Goal: Task Accomplishment & Management: Complete application form

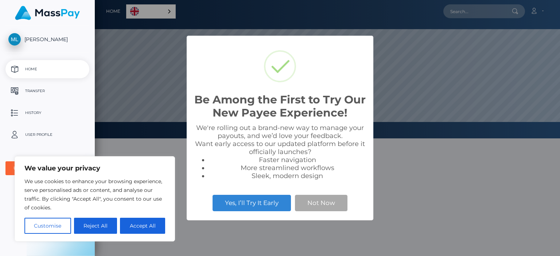
scroll to position [139, 465]
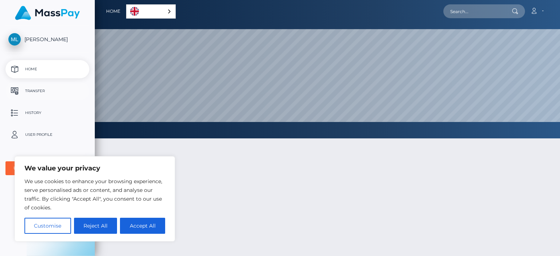
click at [45, 90] on p "Transfer" at bounding box center [47, 91] width 78 height 11
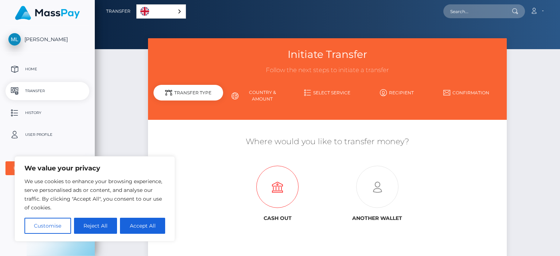
click at [273, 195] on icon at bounding box center [278, 187] width 100 height 42
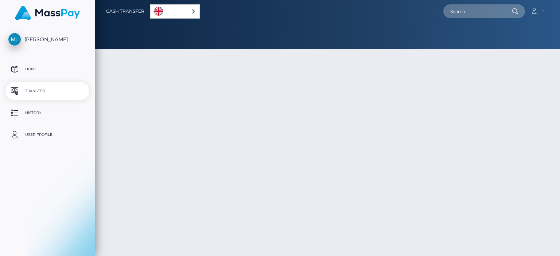
select select
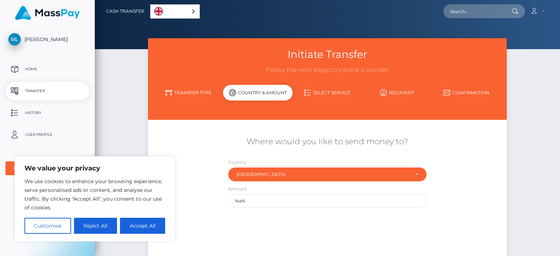
drag, startPoint x: 522, startPoint y: 179, endPoint x: 510, endPoint y: 117, distance: 63.2
click at [510, 117] on div "Initiate Transfer Follow the next steps to initiate a transfer Transfer Type Co…" at bounding box center [327, 168] width 465 height 261
click at [144, 221] on button "Accept All" at bounding box center [142, 226] width 45 height 16
checkbox input "true"
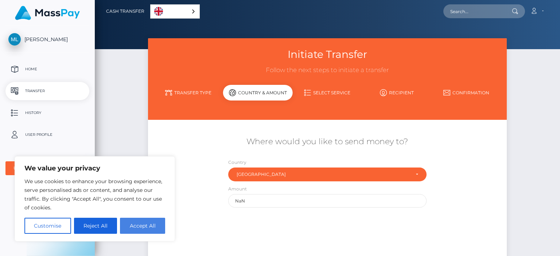
checkbox input "true"
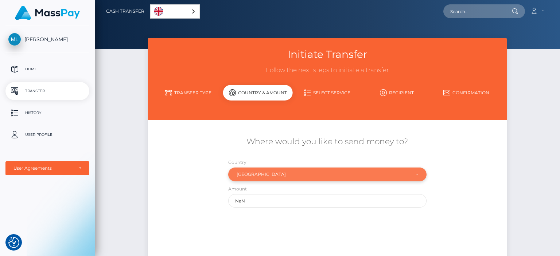
click at [309, 177] on div "Italy" at bounding box center [323, 175] width 173 height 6
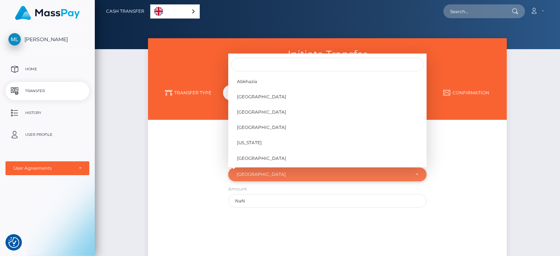
scroll to position [1349, 0]
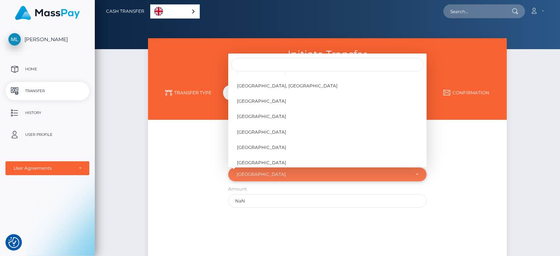
click at [309, 177] on div "Italy" at bounding box center [323, 175] width 173 height 6
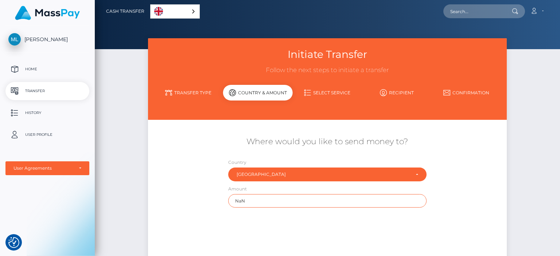
click at [295, 205] on input "NaN" at bounding box center [327, 200] width 198 height 13
type input "N"
click at [194, 87] on link "Transfer Type" at bounding box center [188, 92] width 70 height 13
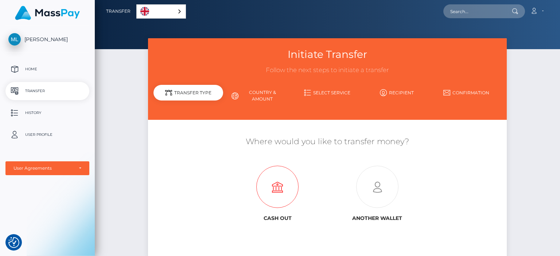
click at [289, 196] on icon at bounding box center [278, 187] width 100 height 42
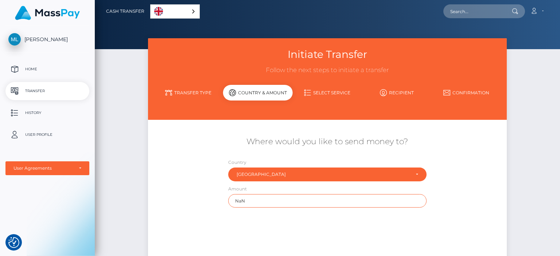
click at [296, 204] on input "NaN" at bounding box center [327, 200] width 198 height 13
type input "N"
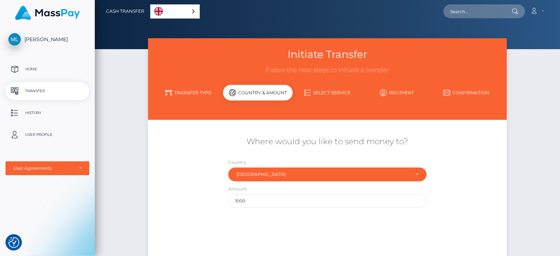
click at [348, 91] on link "Select Service" at bounding box center [328, 92] width 70 height 13
click at [547, 91] on div "Initiate Transfer Follow the next steps to initiate a transfer Transfer Type Co…" at bounding box center [327, 168] width 465 height 261
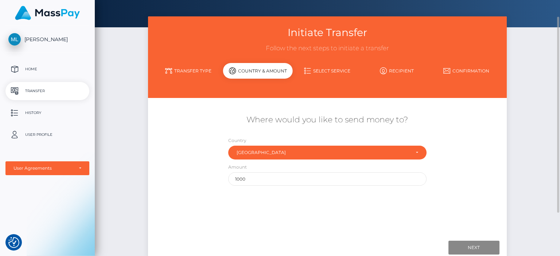
scroll to position [33, 0]
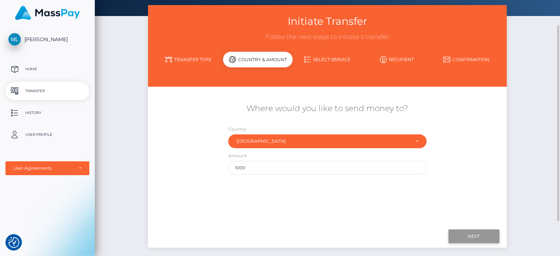
click at [484, 238] on input "Next" at bounding box center [473, 237] width 51 height 14
click at [390, 170] on input "1000" at bounding box center [327, 167] width 198 height 13
click at [475, 231] on input "Next" at bounding box center [473, 237] width 51 height 14
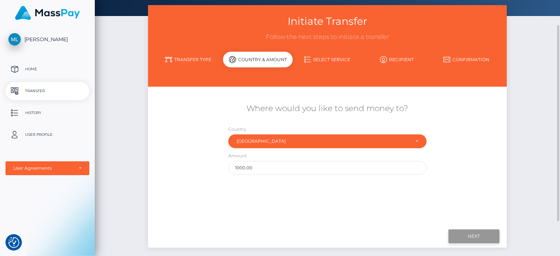
click at [475, 231] on input "Next" at bounding box center [473, 237] width 51 height 14
click at [335, 172] on input "1000.00" at bounding box center [327, 167] width 198 height 13
type input "1"
click at [465, 237] on input "Next" at bounding box center [473, 237] width 51 height 14
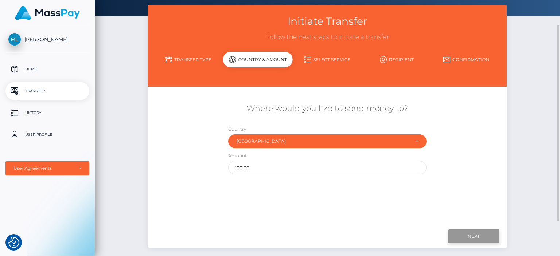
click at [465, 237] on input "Next" at bounding box center [473, 237] width 51 height 14
click at [371, 166] on input "100.00" at bounding box center [327, 167] width 198 height 13
type input "1"
click at [482, 243] on input "Next" at bounding box center [473, 237] width 51 height 14
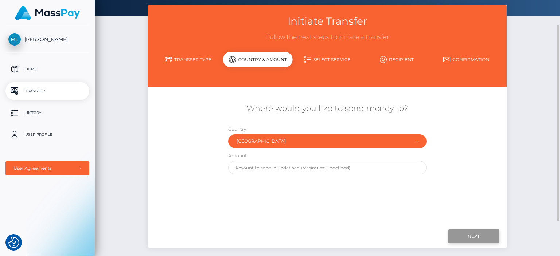
click at [482, 243] on input "Next" at bounding box center [473, 237] width 51 height 14
click at [391, 167] on input "text" at bounding box center [327, 167] width 198 height 13
click at [464, 238] on input "Next" at bounding box center [473, 237] width 51 height 14
type input "5"
type input "1000.00"
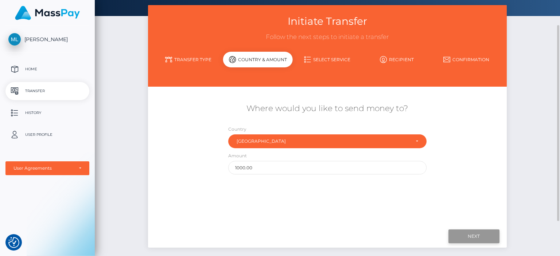
click at [474, 240] on input "Next" at bounding box center [473, 237] width 51 height 14
click at [341, 59] on link "Select Service" at bounding box center [328, 59] width 70 height 13
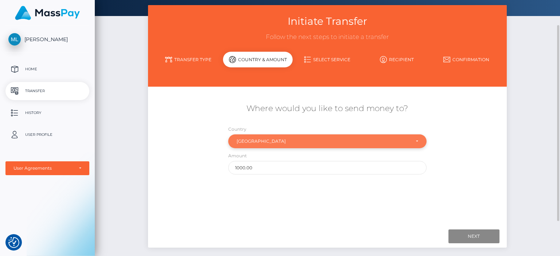
click at [385, 145] on div "Italy" at bounding box center [327, 142] width 198 height 14
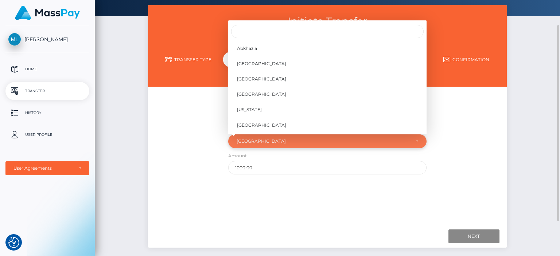
scroll to position [1349, 0]
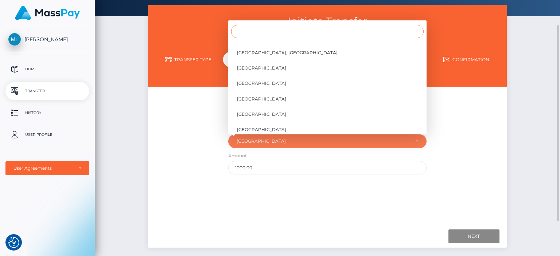
click at [358, 27] on input "Search" at bounding box center [327, 31] width 192 height 13
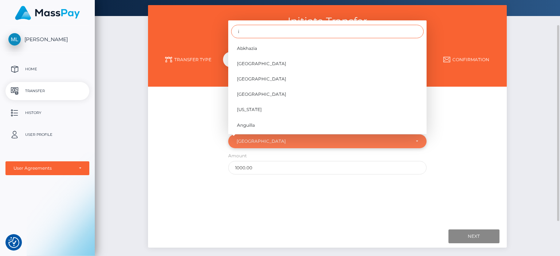
type input "i"
click at [321, 141] on div "Italy" at bounding box center [323, 142] width 173 height 6
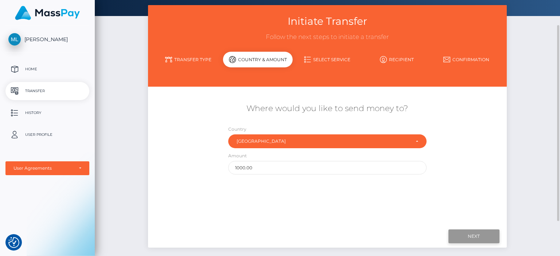
click at [474, 235] on input "Next" at bounding box center [473, 237] width 51 height 14
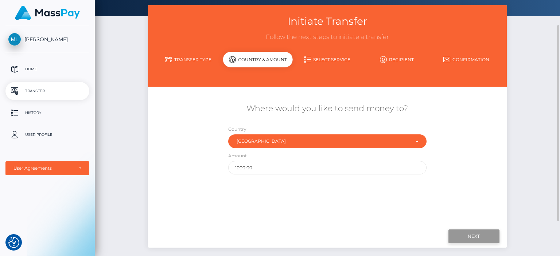
click at [474, 235] on input "Next" at bounding box center [473, 237] width 51 height 14
type input "1"
click at [488, 240] on input "Next" at bounding box center [473, 237] width 51 height 14
type input "1"
type input "50"
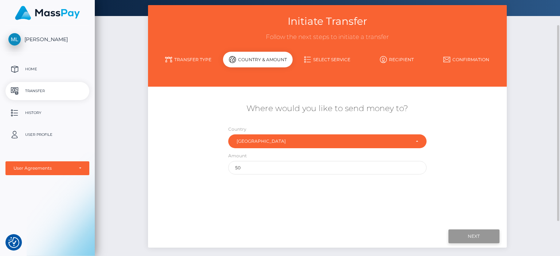
click at [469, 234] on input "Next" at bounding box center [473, 237] width 51 height 14
click at [186, 57] on link "Transfer Type" at bounding box center [188, 59] width 70 height 13
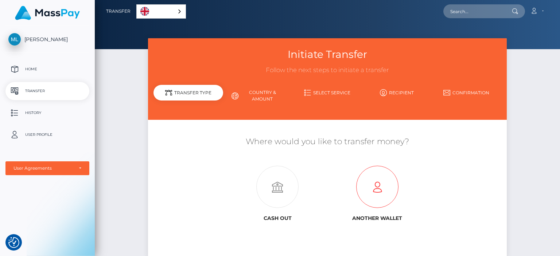
click at [375, 197] on icon at bounding box center [377, 187] width 100 height 42
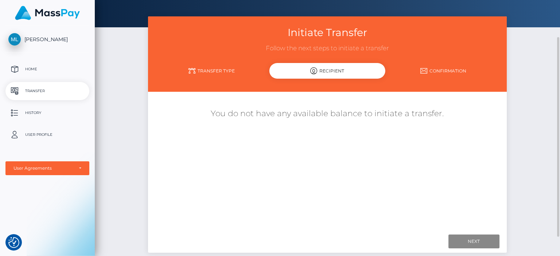
scroll to position [33, 0]
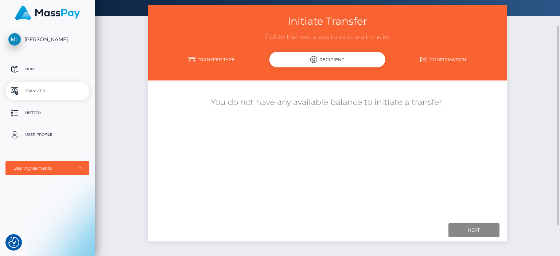
click at [401, 108] on h5 "You do not have any available balance to initiate a transfer." at bounding box center [326, 102] width 347 height 11
click at [390, 128] on div "You do not have any available balance to initiate a transfer." at bounding box center [326, 150] width 347 height 129
click at [209, 58] on link "Transfer Type" at bounding box center [211, 59] width 116 height 13
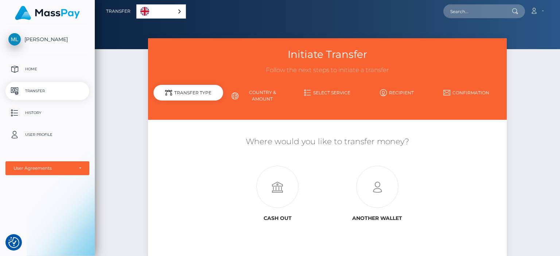
click at [113, 147] on div "Initiate Transfer Follow the next steps to initiate a transfer Transfer Type Co…" at bounding box center [327, 157] width 465 height 238
click at [57, 94] on p "Transfer" at bounding box center [47, 91] width 78 height 11
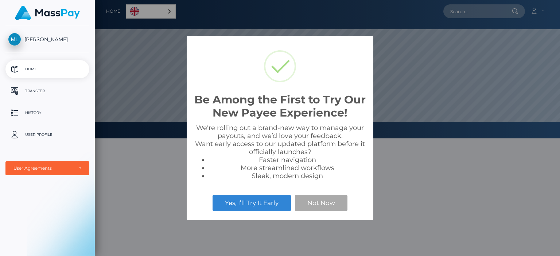
scroll to position [139, 465]
click at [317, 207] on button "Not Now" at bounding box center [321, 203] width 52 height 16
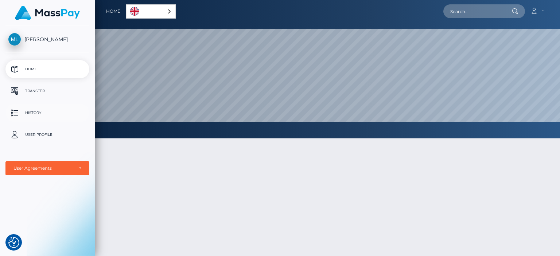
click at [75, 116] on p "History" at bounding box center [47, 113] width 78 height 11
